Goal: Task Accomplishment & Management: Use online tool/utility

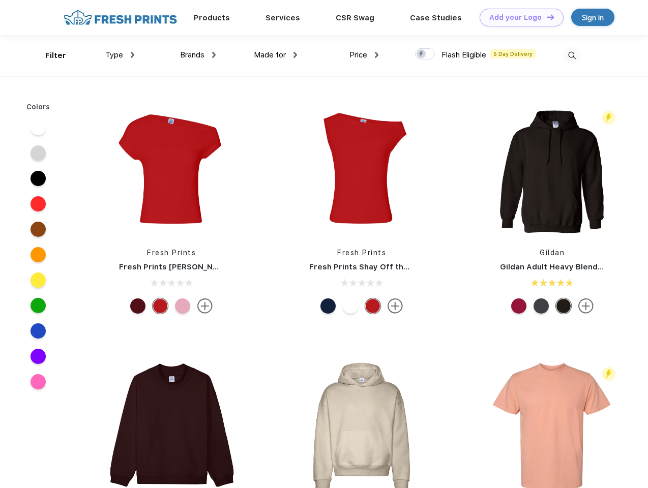
click at [517, 17] on link "Add your Logo Design Tool" at bounding box center [521, 18] width 84 height 18
click at [0, 0] on div "Design Tool" at bounding box center [0, 0] width 0 height 0
click at [545, 17] on link "Add your Logo Design Tool" at bounding box center [521, 18] width 84 height 18
click at [49, 55] on div "Filter" at bounding box center [55, 56] width 21 height 12
click at [120, 55] on span "Type" at bounding box center [114, 54] width 18 height 9
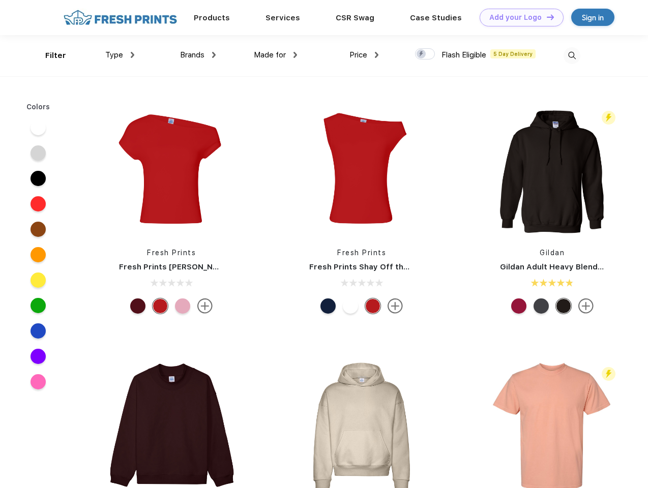
click at [198, 55] on span "Brands" at bounding box center [192, 54] width 24 height 9
click at [276, 55] on span "Made for" at bounding box center [270, 54] width 32 height 9
click at [364, 55] on span "Price" at bounding box center [358, 54] width 18 height 9
click at [425, 54] on div at bounding box center [425, 53] width 20 height 11
click at [421, 54] on input "checkbox" at bounding box center [418, 51] width 7 height 7
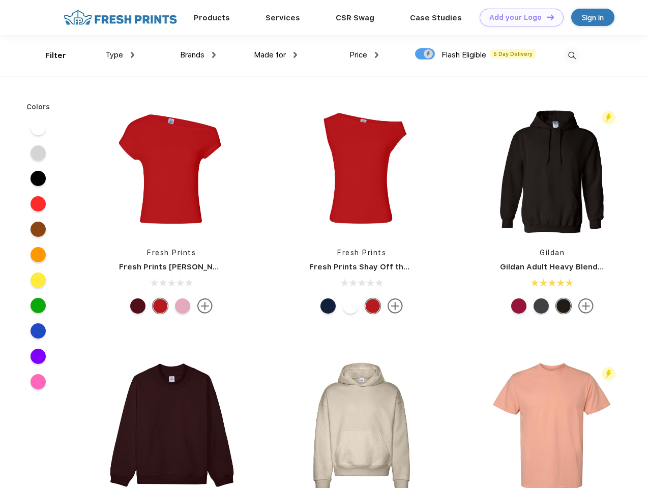
click at [571, 55] on img at bounding box center [571, 55] width 17 height 17
